Goal: Information Seeking & Learning: Learn about a topic

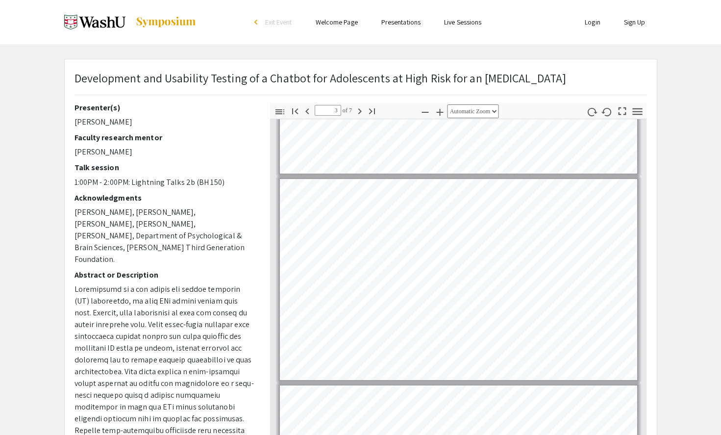
scroll to position [-7, 0]
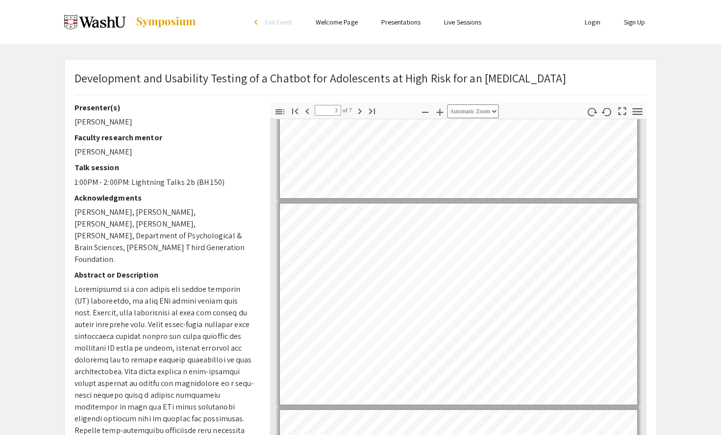
type input "2"
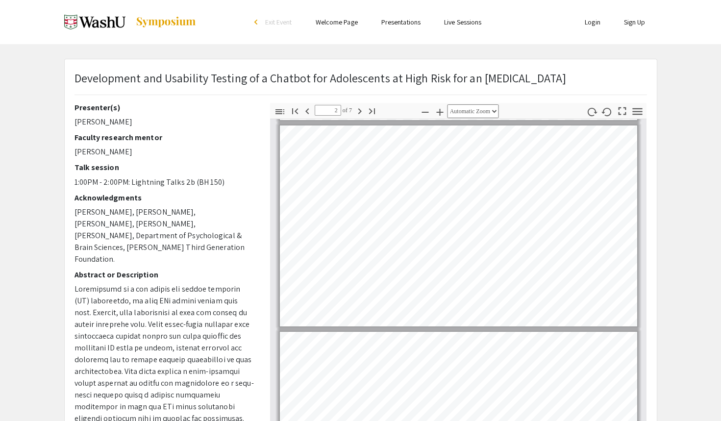
scroll to position [0, 0]
click at [125, 86] on p "Development and Usability Testing of a Chatbot for Adolescents at High Risk for…" at bounding box center [320, 78] width 492 height 18
click at [408, 20] on link "Presentations" at bounding box center [400, 22] width 39 height 9
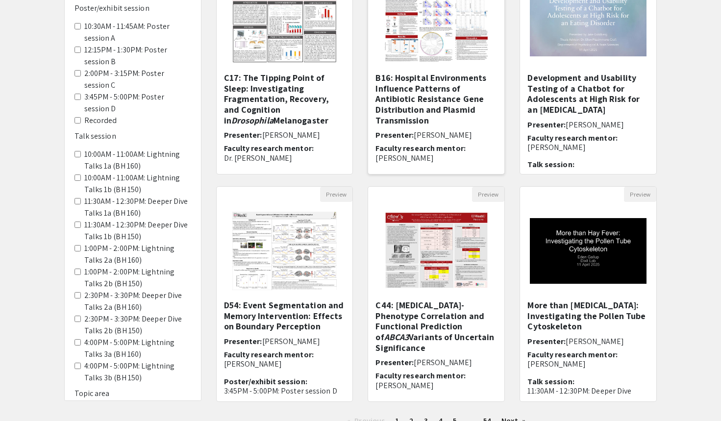
scroll to position [229, 0]
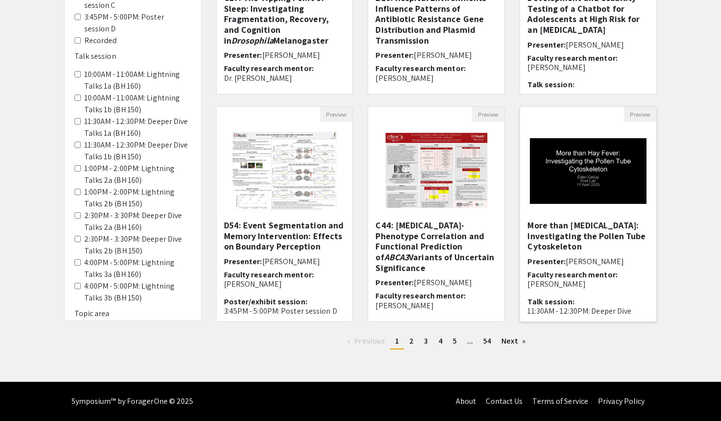
click at [561, 240] on h5 "More than Hay Fever: Investigating the Pollen Tube Cytoskeleton" at bounding box center [588, 236] width 122 height 32
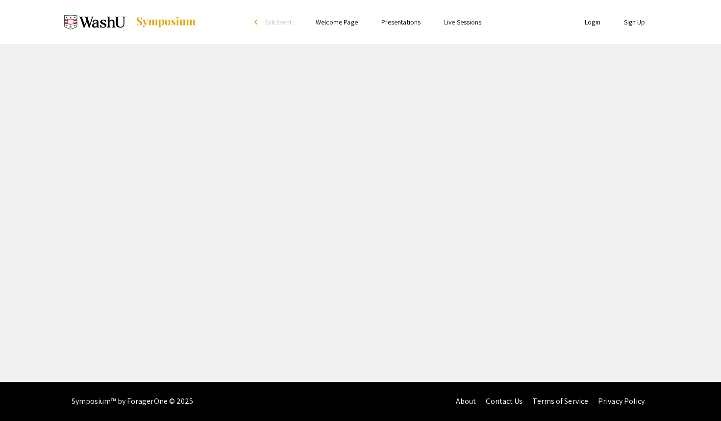
select select "custom"
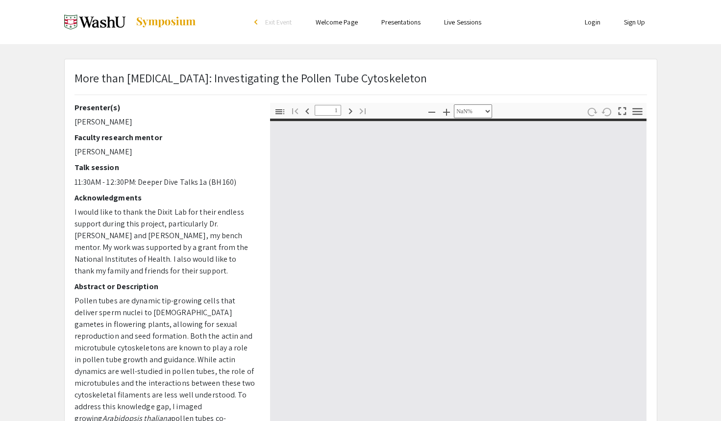
type input "0"
select select "custom"
type input "1"
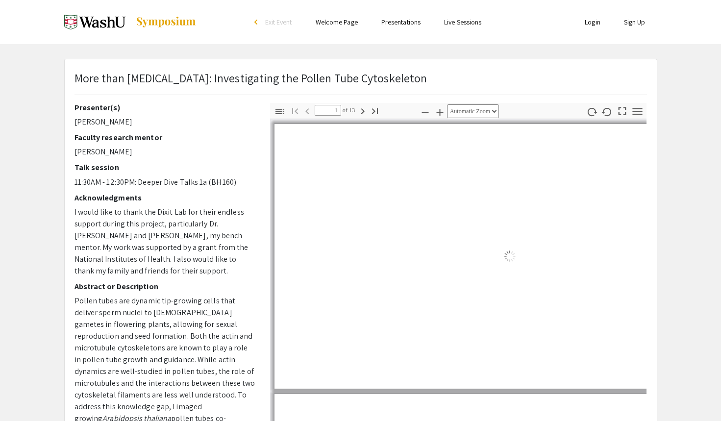
select select "auto"
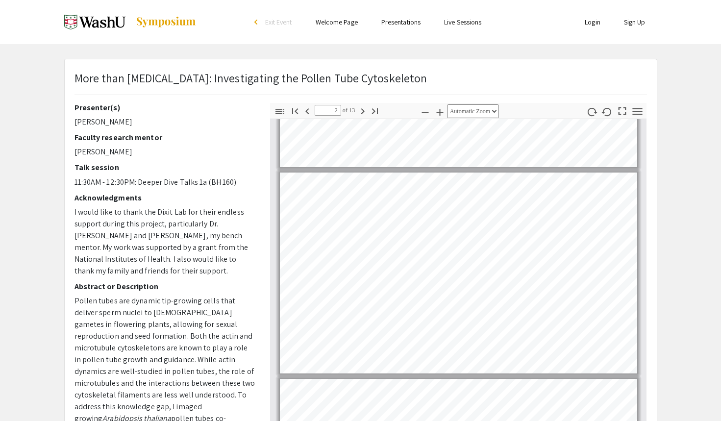
type input "1"
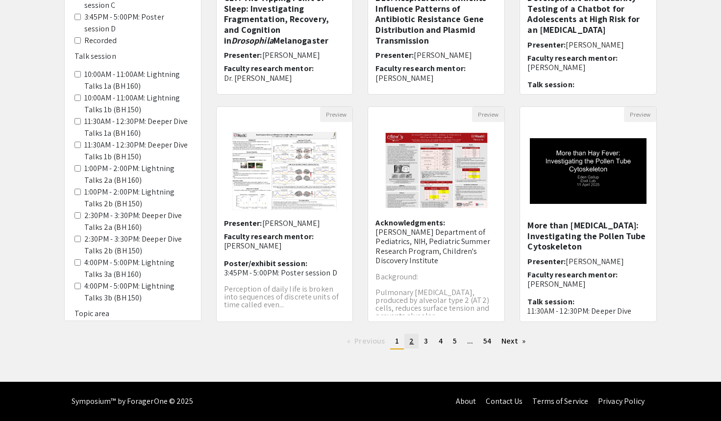
click at [409, 339] on span "2" at bounding box center [411, 341] width 4 height 10
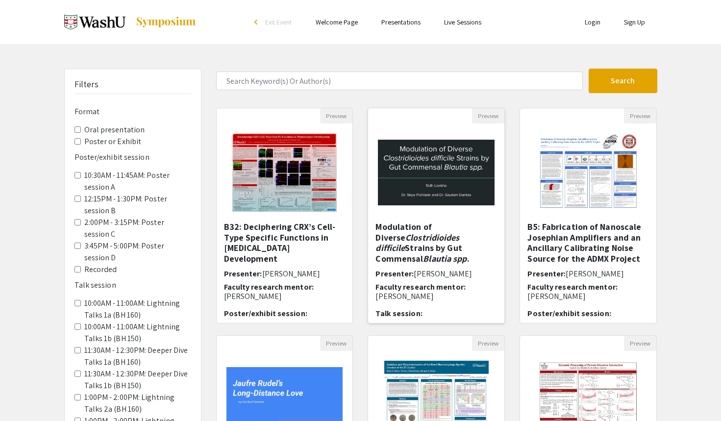
click at [435, 223] on h5 "Modulation of Diverse Clostridioides difficile Strains by Gut Commensal Blautia…" at bounding box center [436, 242] width 122 height 42
select select "custom"
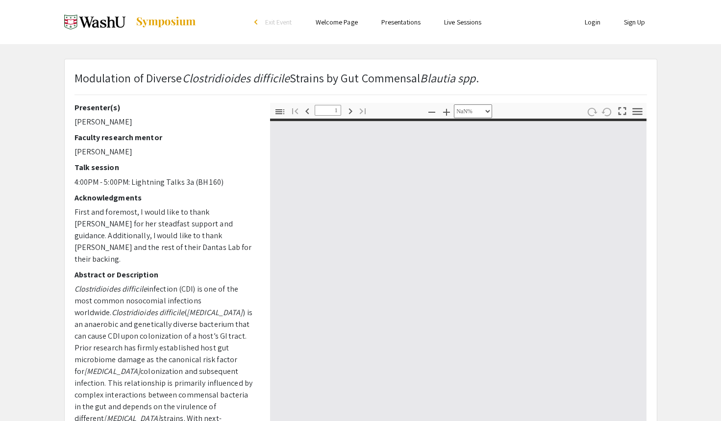
type input "0"
select select "auto"
type input "1"
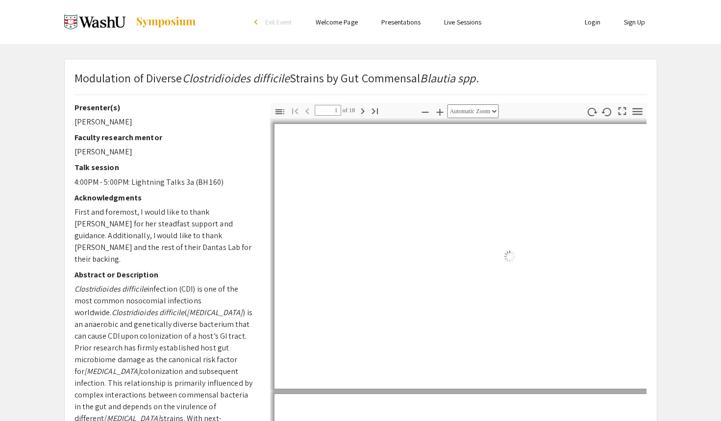
select select "auto"
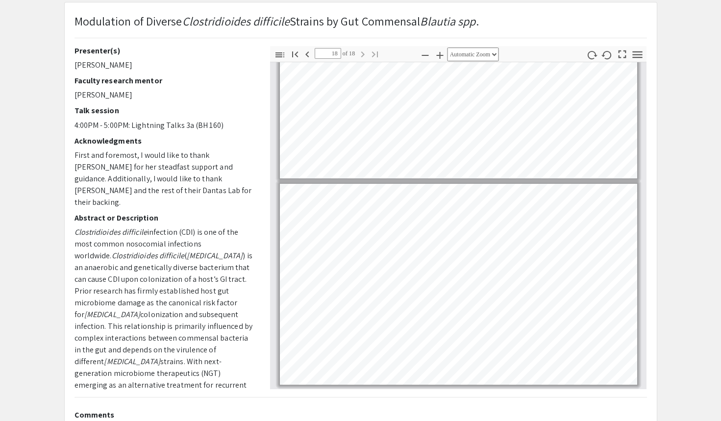
scroll to position [206, 0]
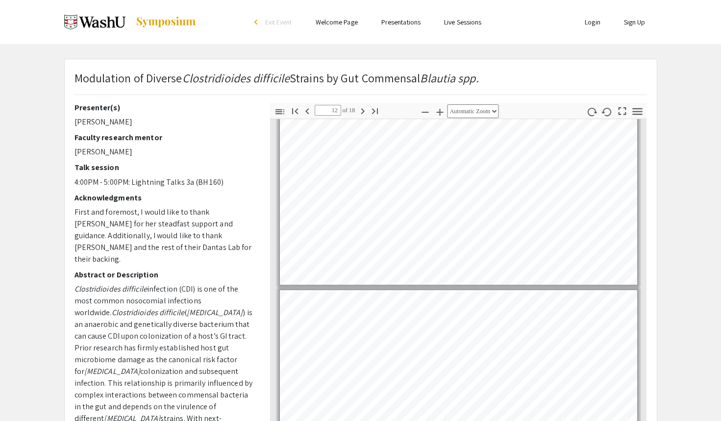
type input "11"
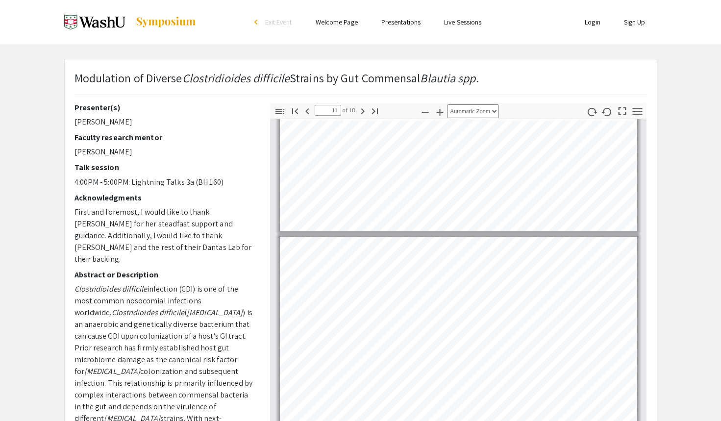
click at [416, 24] on link "Presentations" at bounding box center [400, 22] width 39 height 9
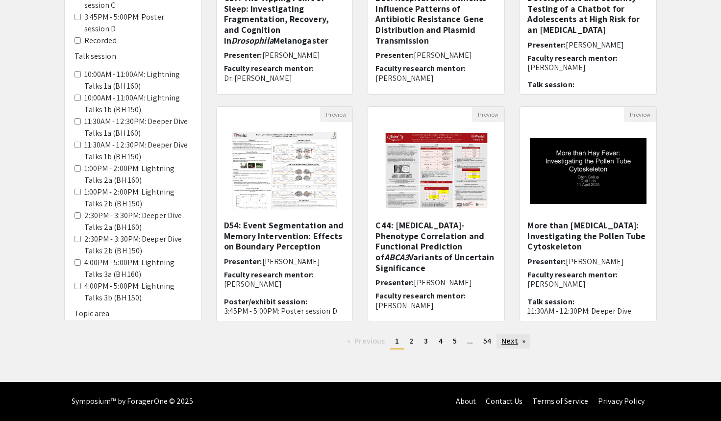
click at [516, 335] on link "Next page" at bounding box center [513, 341] width 34 height 15
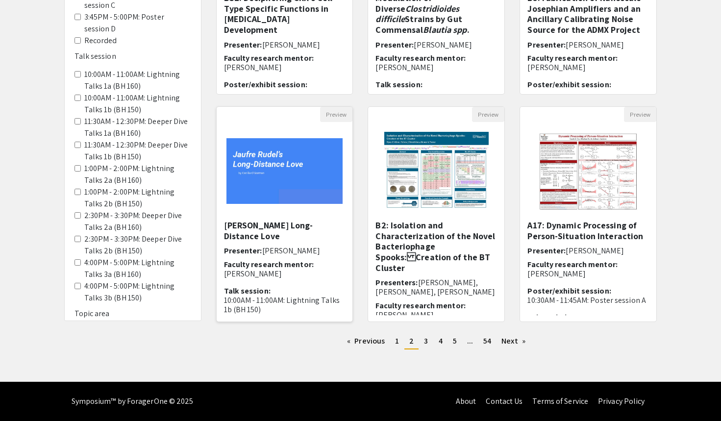
click at [279, 230] on h5 "Jaufre Rudel's Long-Distance Love" at bounding box center [285, 230] width 122 height 21
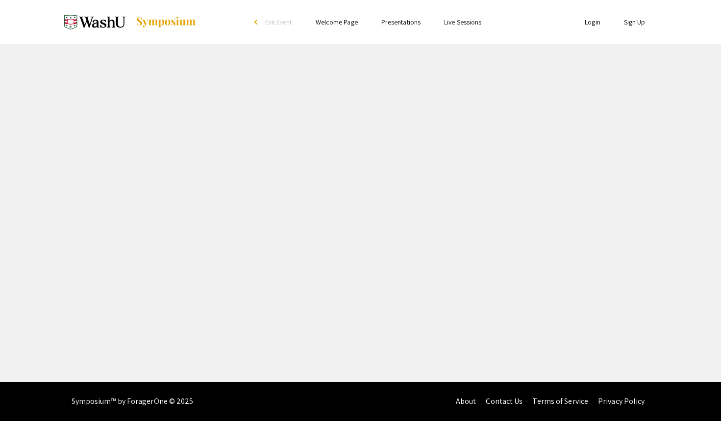
select select "custom"
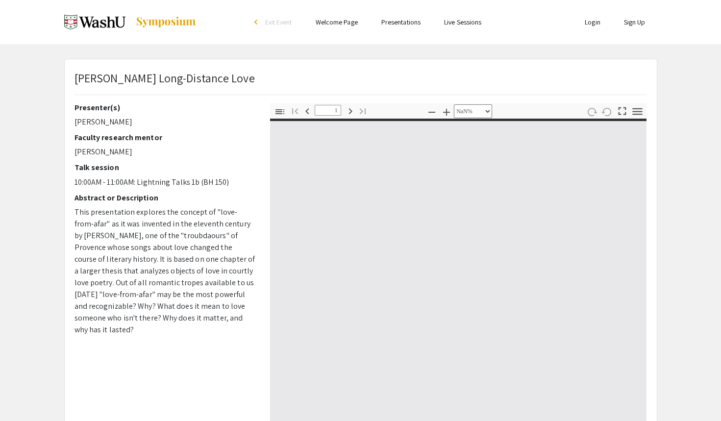
type input "0"
select select "auto"
type input "1"
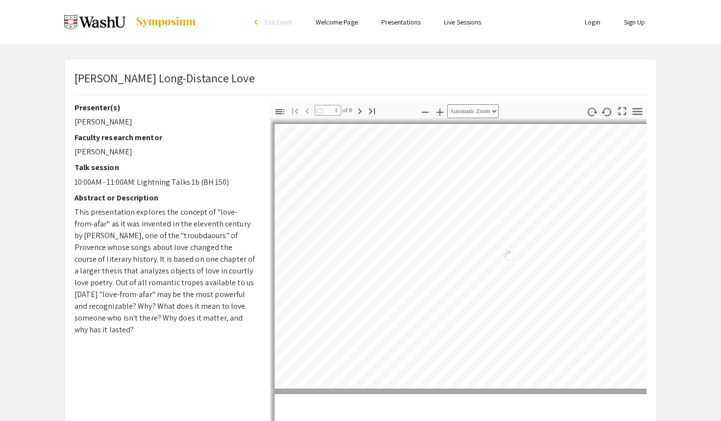
select select "auto"
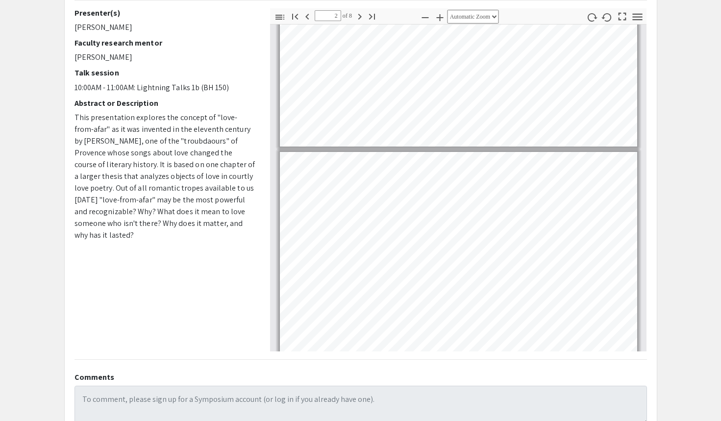
type input "1"
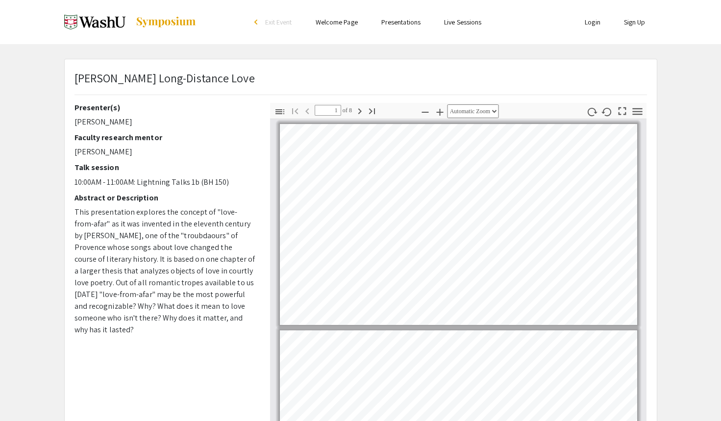
click at [339, 26] on li "Welcome Page" at bounding box center [337, 22] width 66 height 12
click at [337, 22] on link "Welcome Page" at bounding box center [337, 22] width 42 height 9
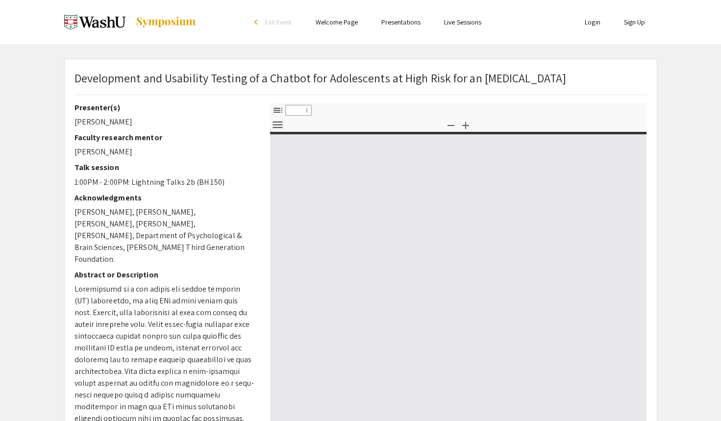
select select "custom"
type input "0"
select select "custom"
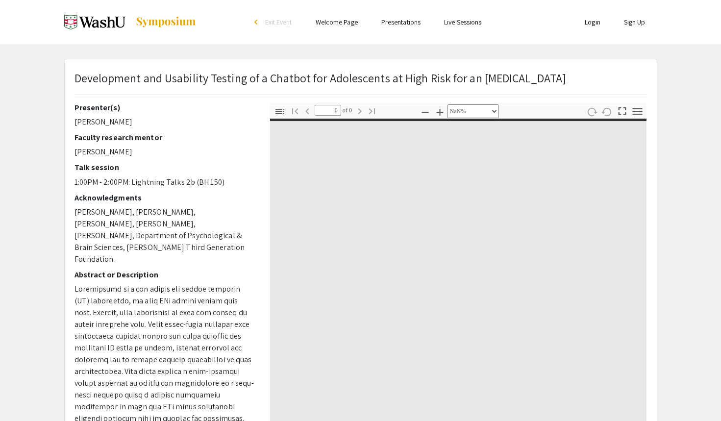
type input "1"
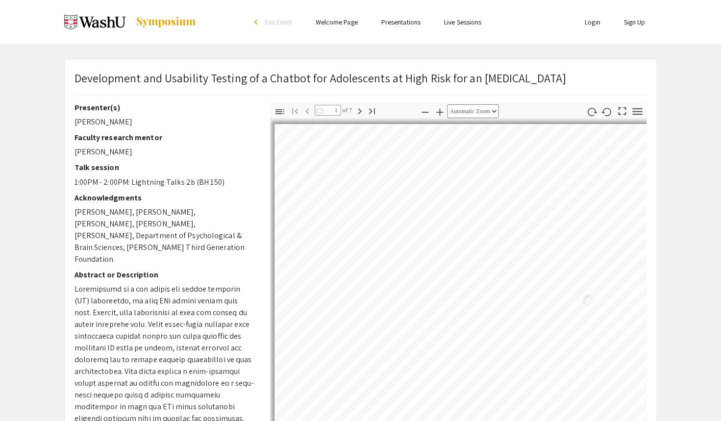
select select "auto"
